Goal: Transaction & Acquisition: Book appointment/travel/reservation

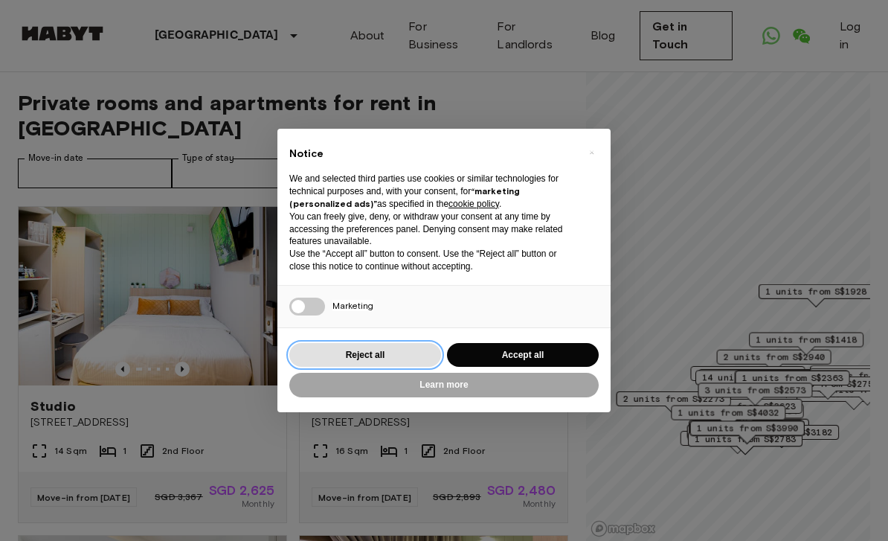
click at [403, 356] on button "Reject all" at bounding box center [365, 355] width 152 height 25
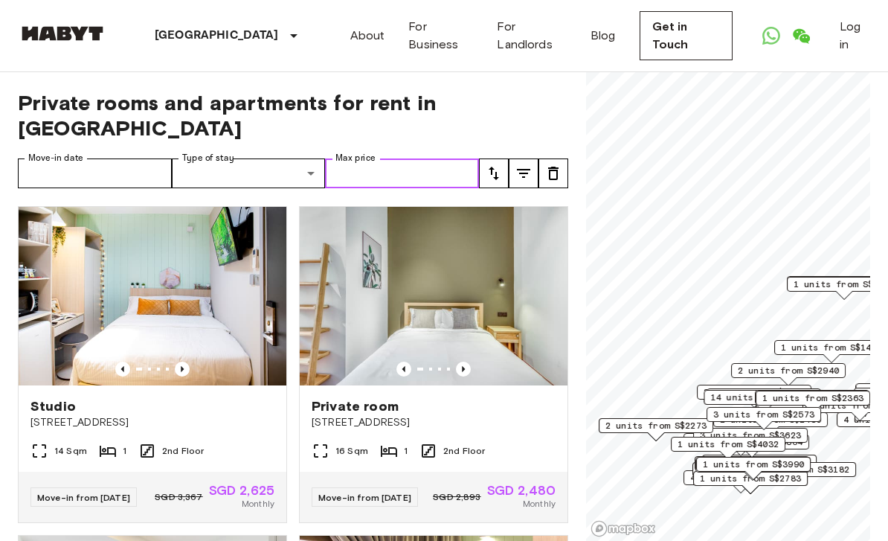
click at [417, 158] on input "Max price" at bounding box center [402, 173] width 154 height 30
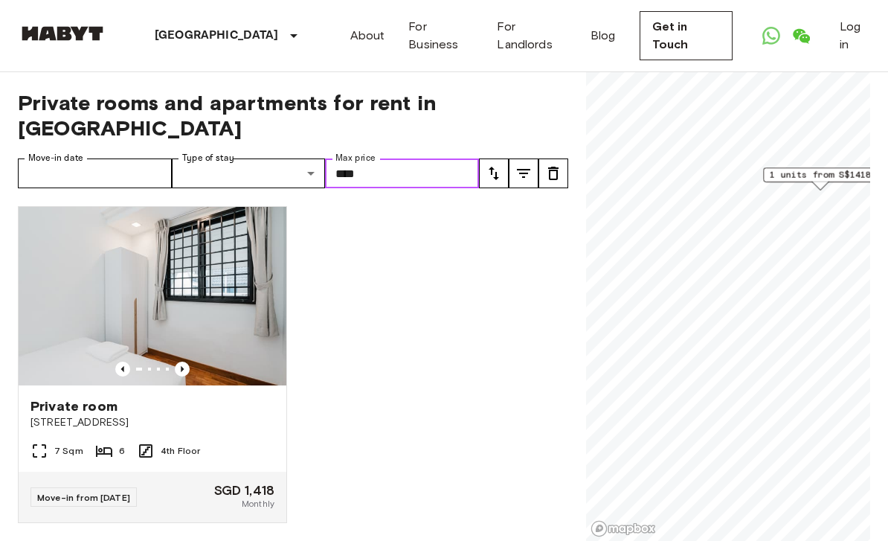
type input "****"
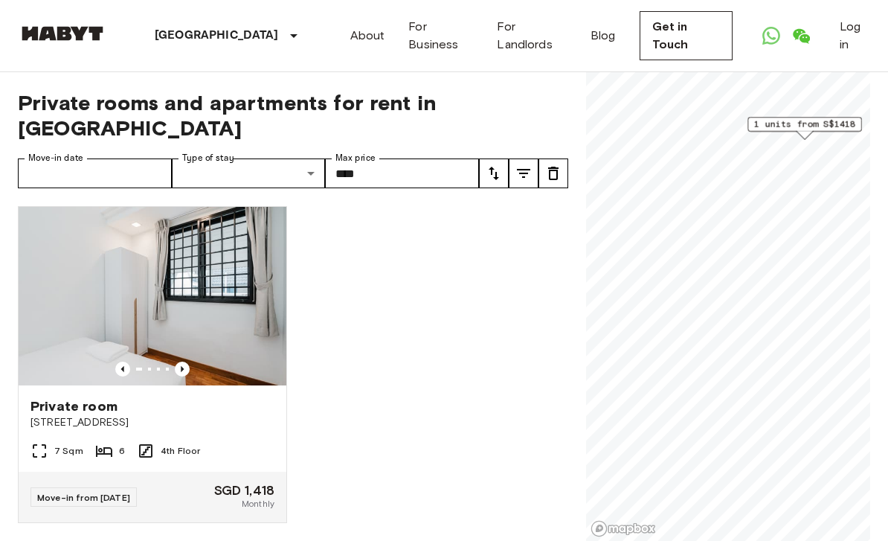
click at [815, 126] on span "1 units from S$1418" at bounding box center [804, 124] width 101 height 13
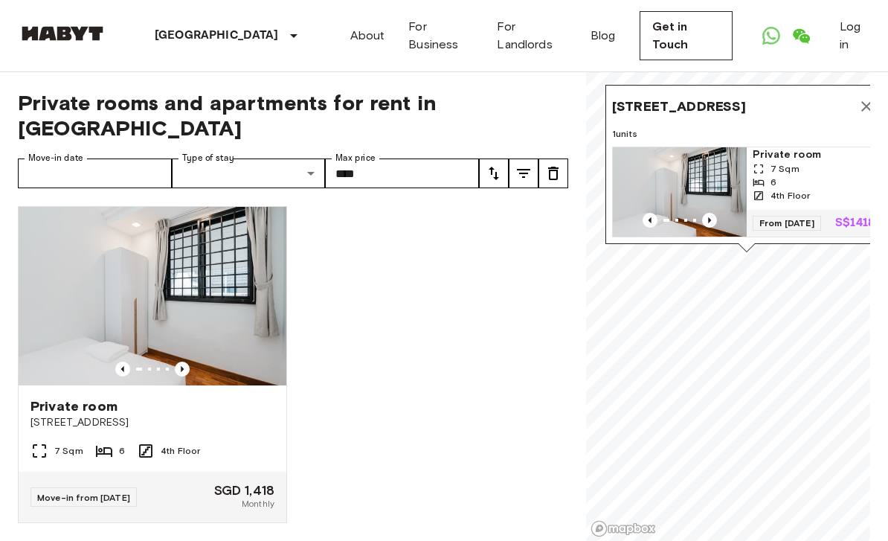
click at [45, 243] on img at bounding box center [153, 296] width 268 height 179
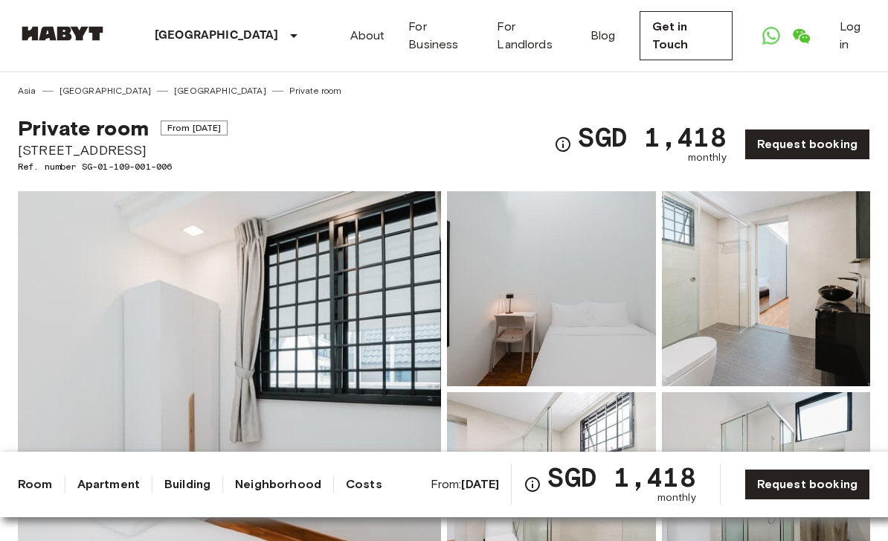
click at [67, 269] on img at bounding box center [229, 389] width 423 height 396
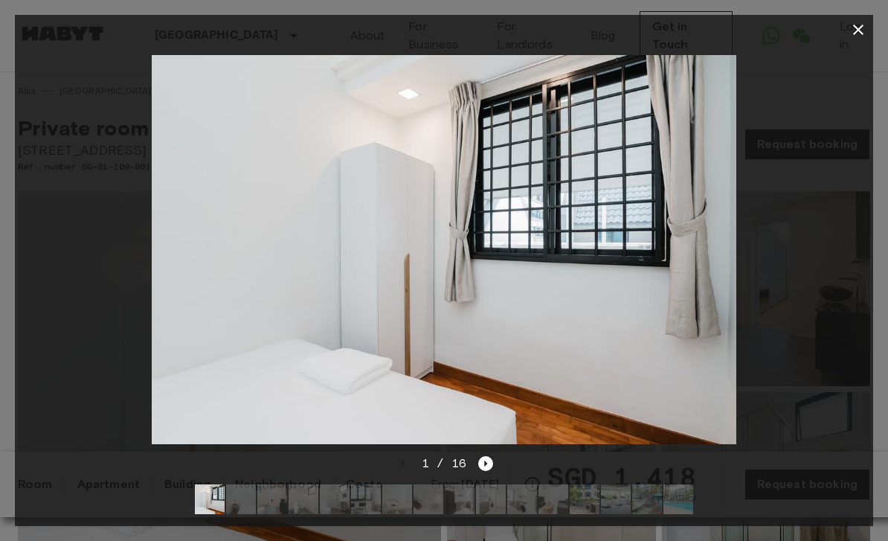
click at [842, 409] on div at bounding box center [444, 250] width 859 height 410
click at [859, 30] on icon "button" at bounding box center [858, 30] width 10 height 10
